Goal: Task Accomplishment & Management: Use online tool/utility

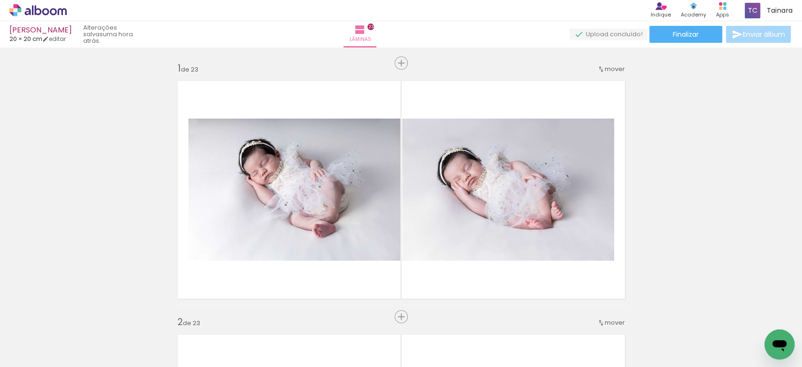
scroll to position [0, 558]
